Goal: Navigation & Orientation: Find specific page/section

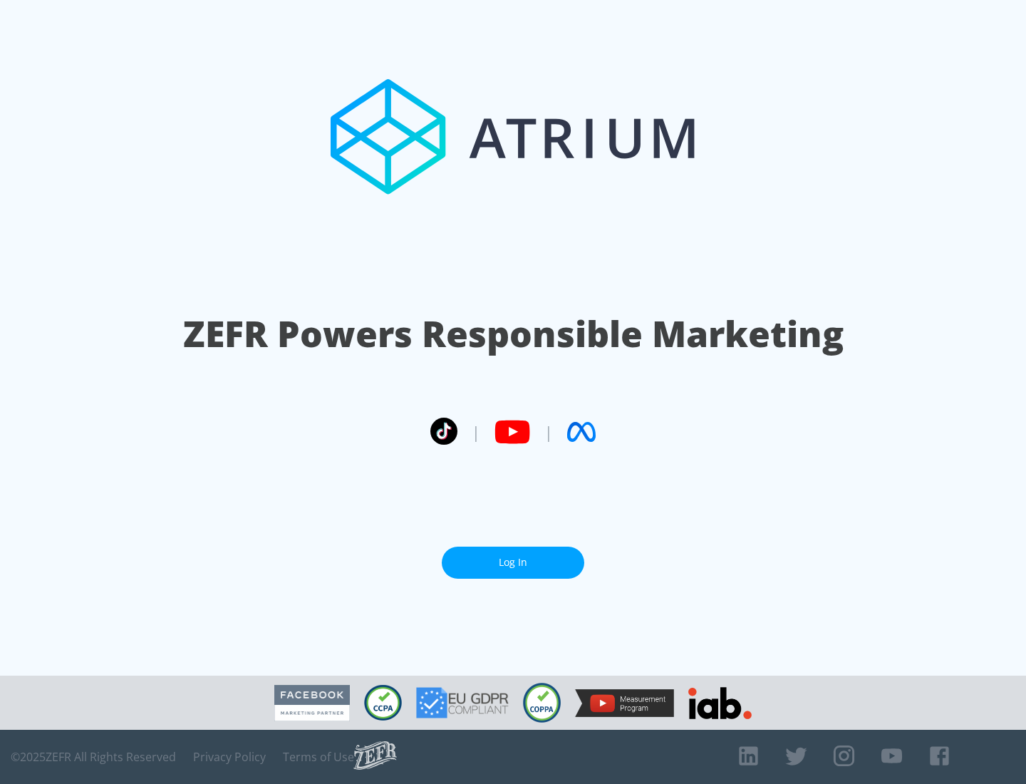
click at [513, 562] on link "Log In" at bounding box center [513, 562] width 142 height 32
